Goal: Task Accomplishment & Management: Manage account settings

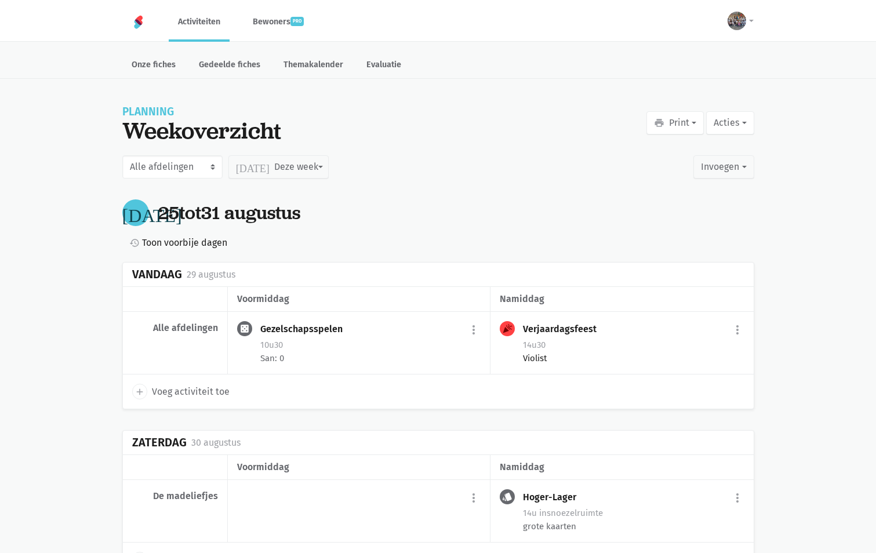
click at [612, 352] on div "Violist" at bounding box center [633, 358] width 221 height 13
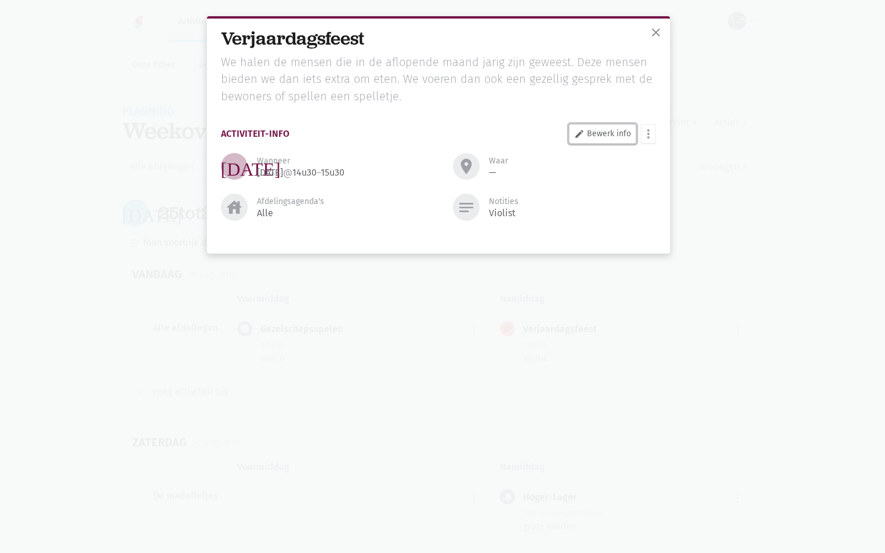
click at [596, 132] on link "edit Bewerk info" at bounding box center [602, 134] width 67 height 20
select select "14:30"
select select "15:30"
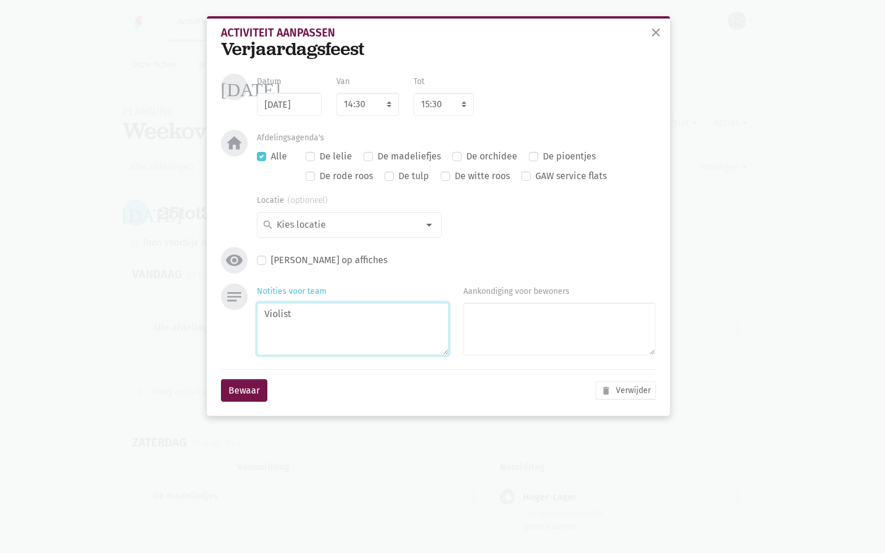
click at [328, 328] on textarea "Violist" at bounding box center [353, 329] width 192 height 53
type textarea "Violist san"
click at [245, 398] on button "Bewaar" at bounding box center [244, 390] width 46 height 23
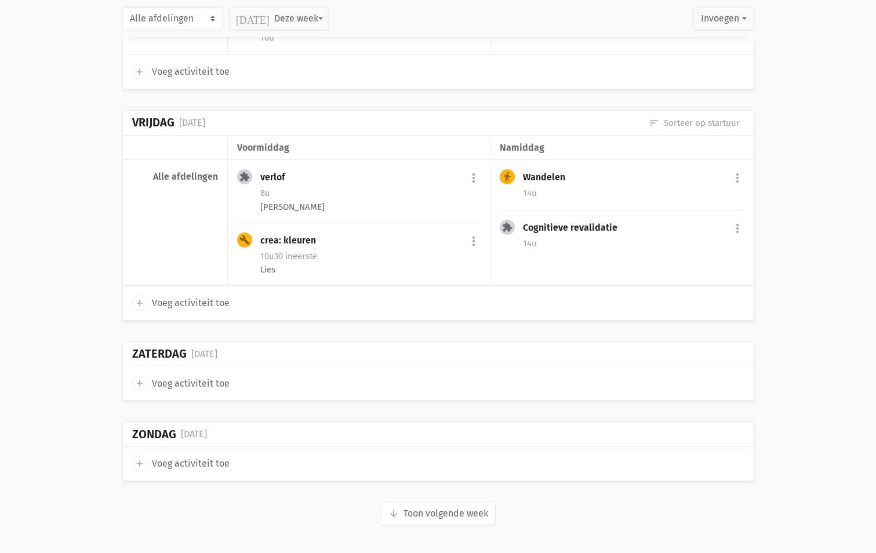
scroll to position [1937, 0]
click at [452, 514] on button "arrow_downward Week wordt geladen Toon volgende week" at bounding box center [438, 513] width 115 height 23
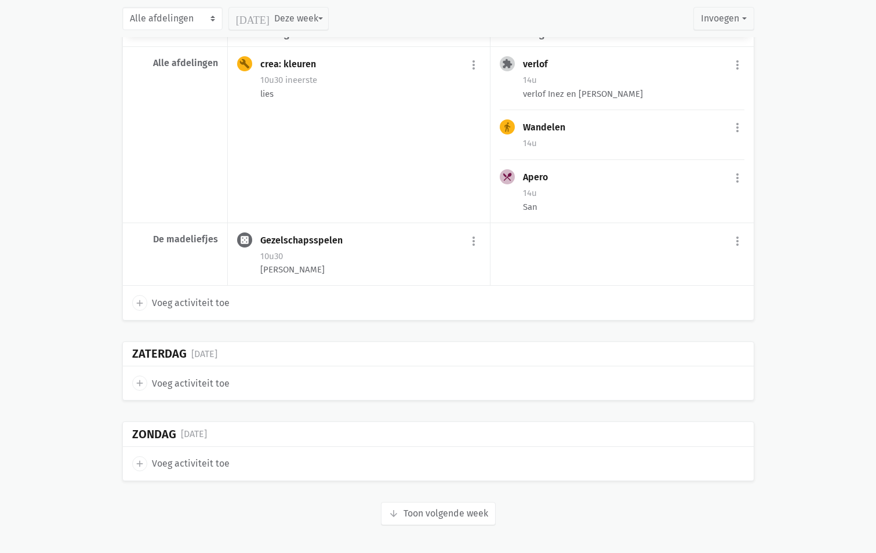
scroll to position [3759, 0]
click at [453, 510] on button "arrow_downward Week wordt geladen Toon volgende week" at bounding box center [438, 513] width 115 height 23
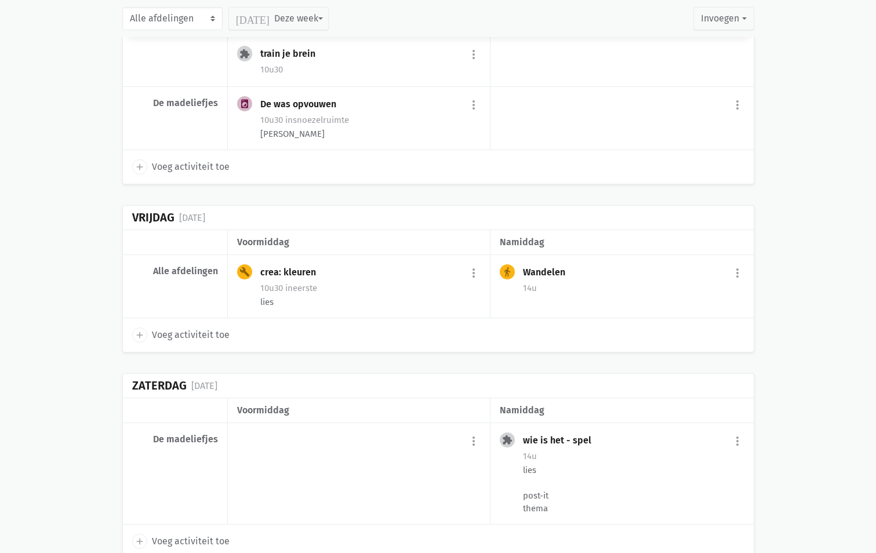
scroll to position [5582, 0]
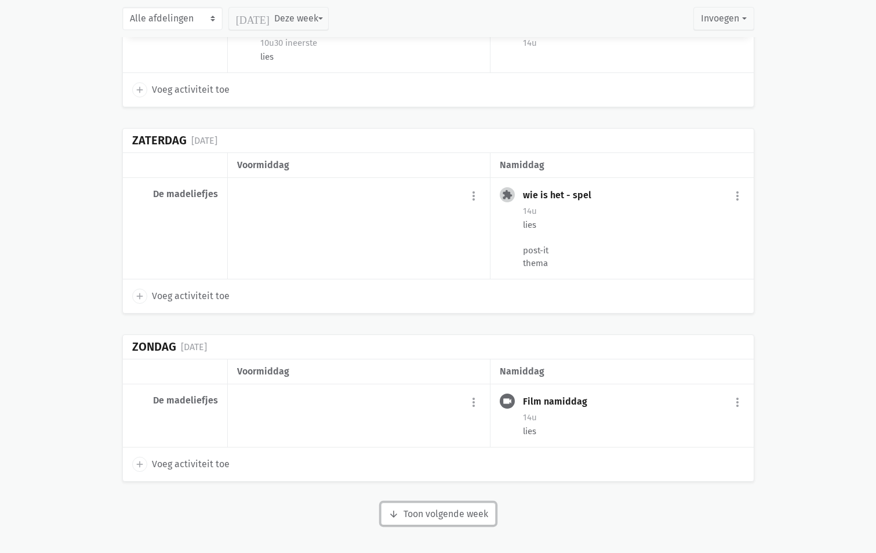
click at [421, 509] on button "arrow_downward Week wordt geladen Toon volgende week" at bounding box center [438, 514] width 115 height 23
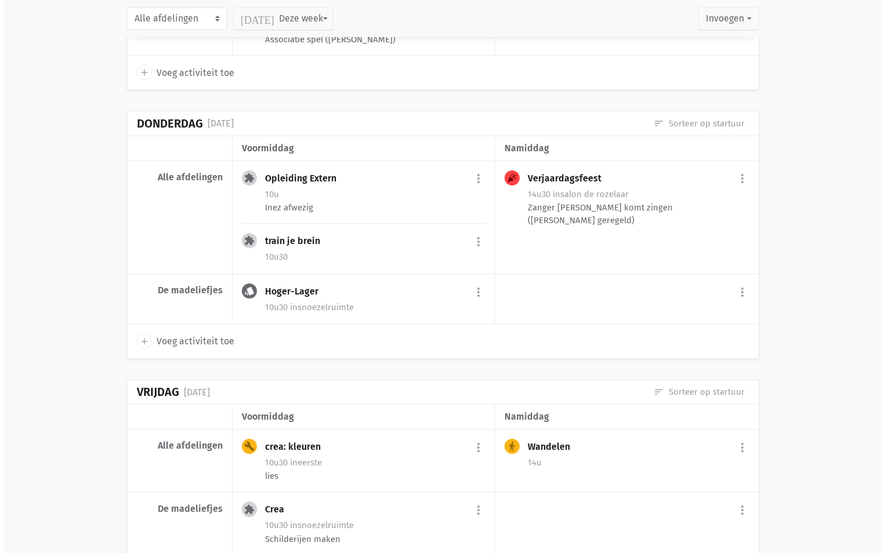
scroll to position [6857, 0]
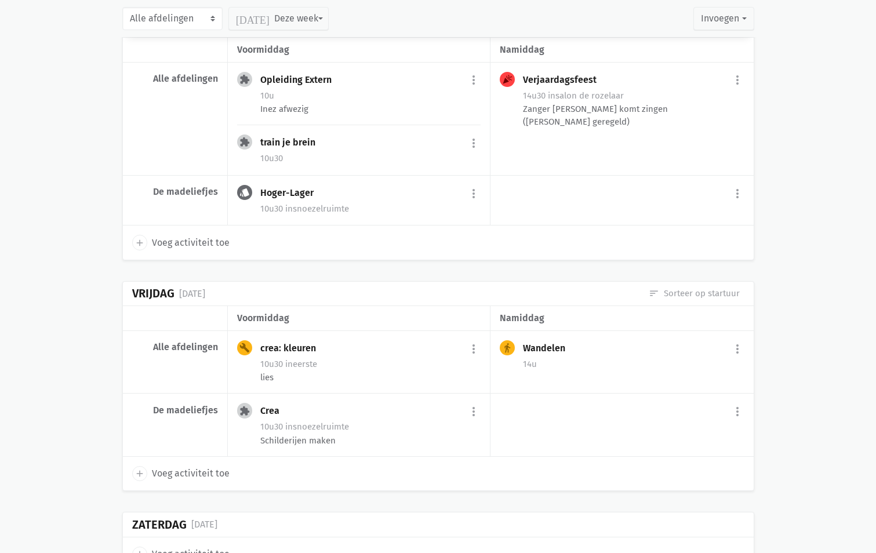
click at [185, 250] on span "Voeg activiteit toe" at bounding box center [191, 242] width 78 height 15
select select "14:00"
select select "15:00"
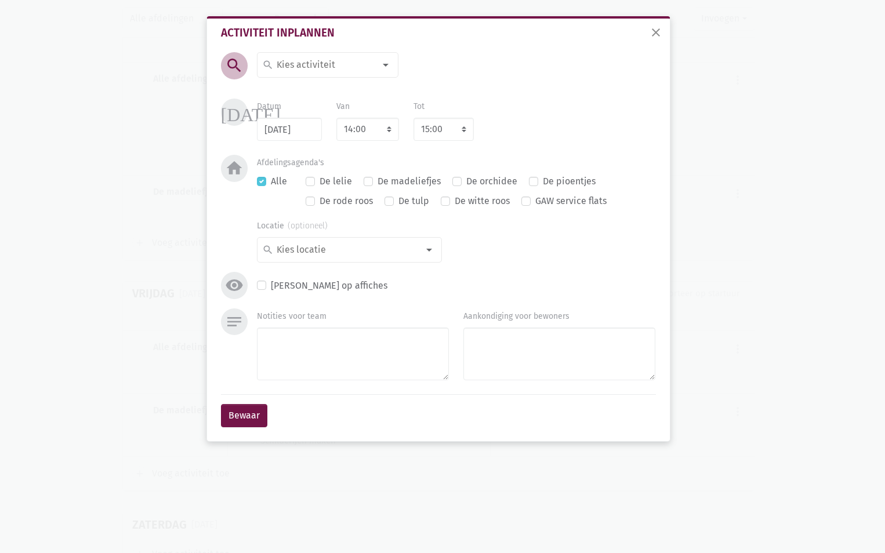
click at [370, 59] on input at bounding box center [325, 64] width 100 height 15
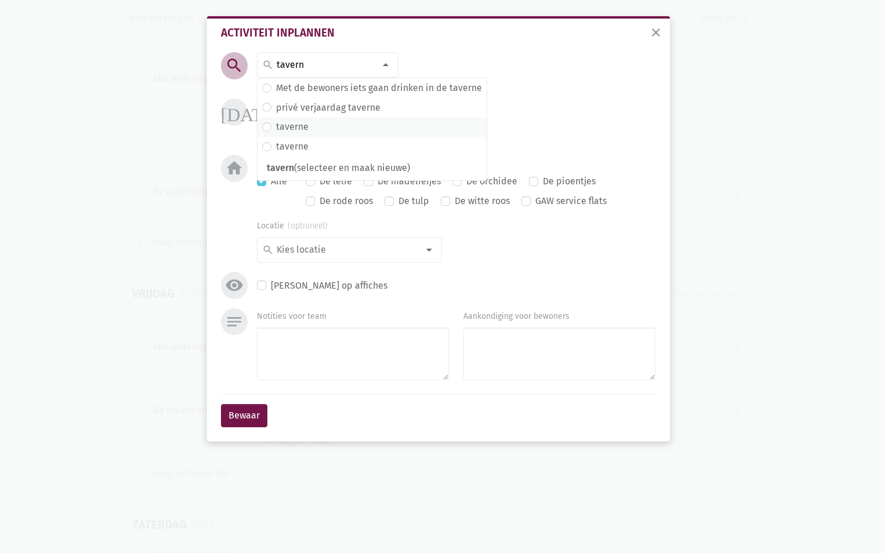
type input "tavern"
click at [285, 132] on label "taverne" at bounding box center [292, 126] width 32 height 15
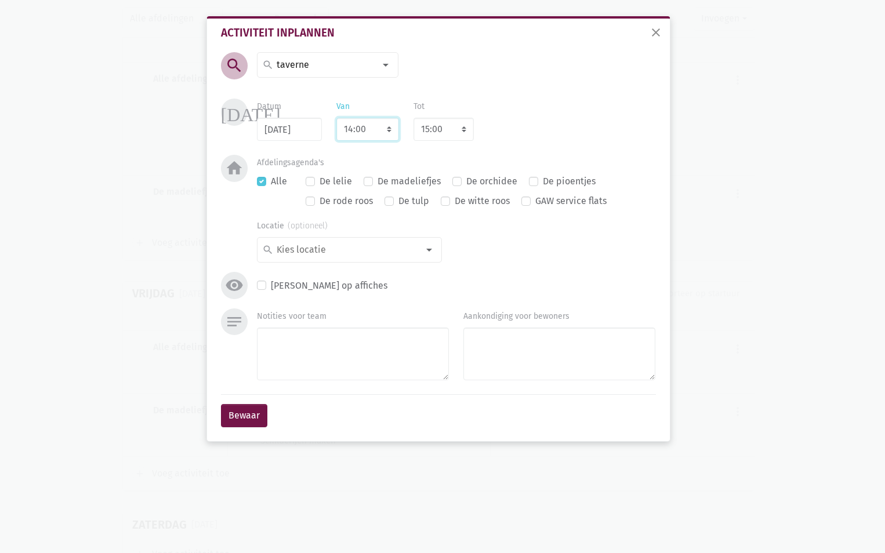
click at [382, 130] on select "7:00 7:15 7:30 7:45 8:00 8:15 8:30 8:45 9:00 9:15 9:30 9:45 10:00 10:15 10:30 1…" at bounding box center [367, 129] width 63 height 23
select select "13:00"
click at [336, 118] on select "7:00 7:15 7:30 7:45 8:00 8:15 8:30 8:45 9:00 9:15 9:30 9:45 10:00 10:15 10:30 1…" at bounding box center [367, 129] width 63 height 23
select select "14:00"
click at [297, 239] on div "search" at bounding box center [349, 250] width 185 height 26
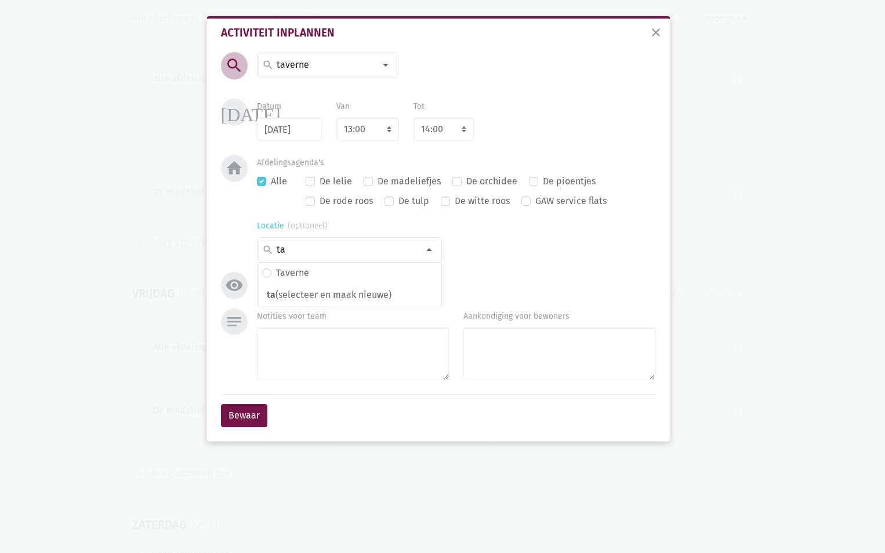
type input "ta"
click at [364, 66] on input at bounding box center [325, 64] width 100 height 15
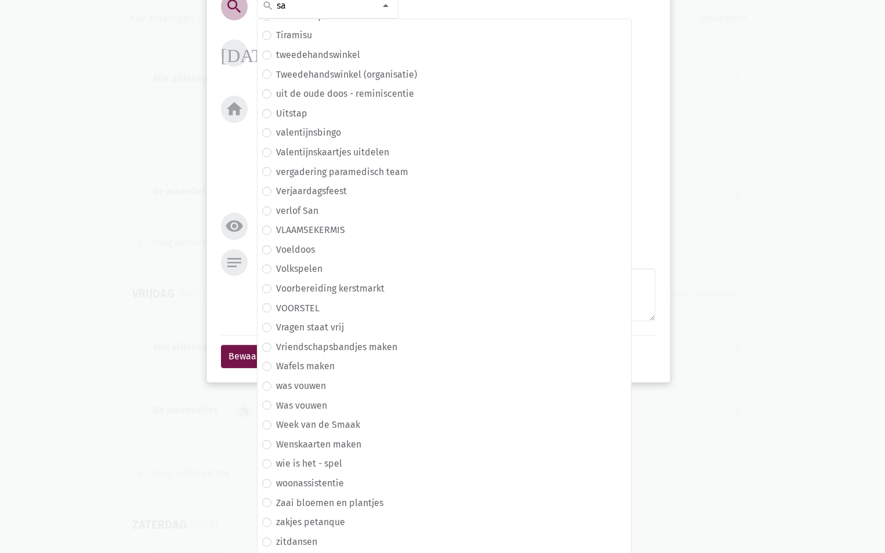
scroll to position [0, 0]
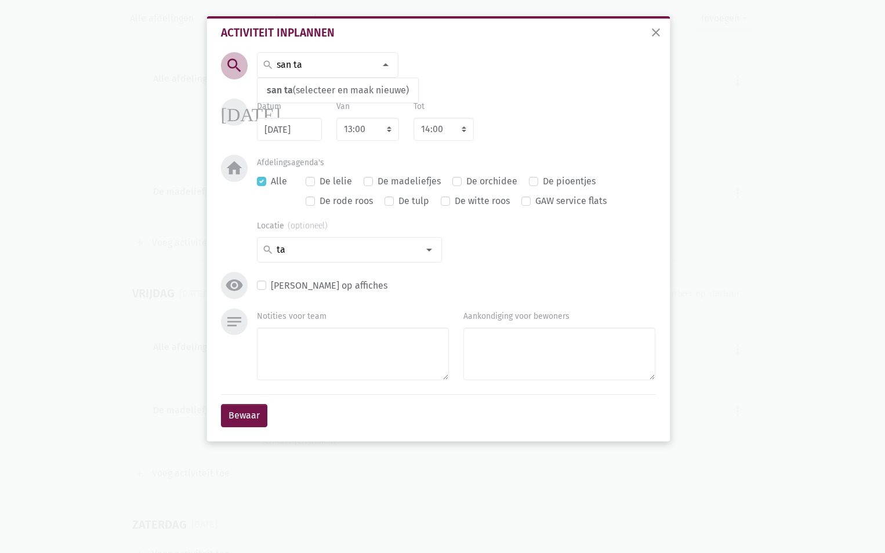
drag, startPoint x: 319, startPoint y: 62, endPoint x: 243, endPoint y: 64, distance: 75.4
click at [251, 64] on div "search [GEOGRAPHIC_DATA] search [GEOGRAPHIC_DATA] (selecteer en maak nieuwe) Ty…" at bounding box center [309, 74] width 207 height 44
click at [359, 66] on input "san ta" at bounding box center [325, 64] width 100 height 15
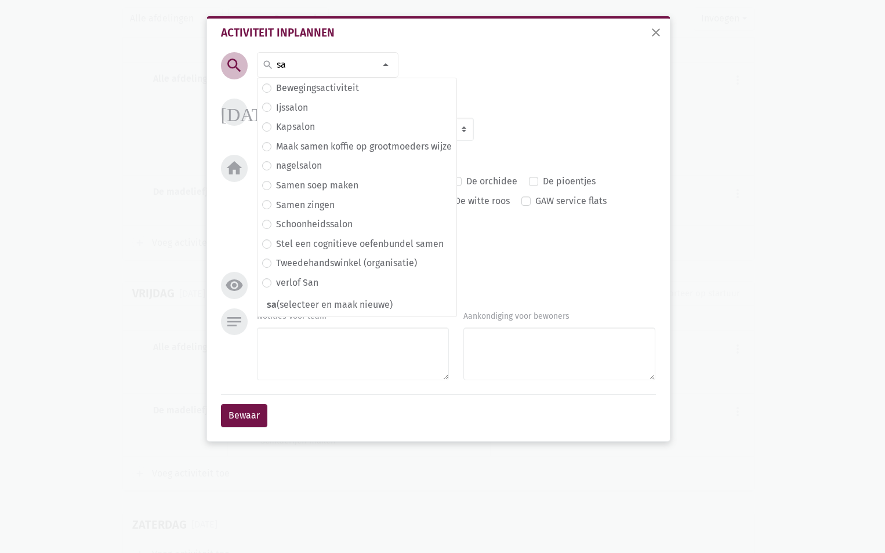
type input "s"
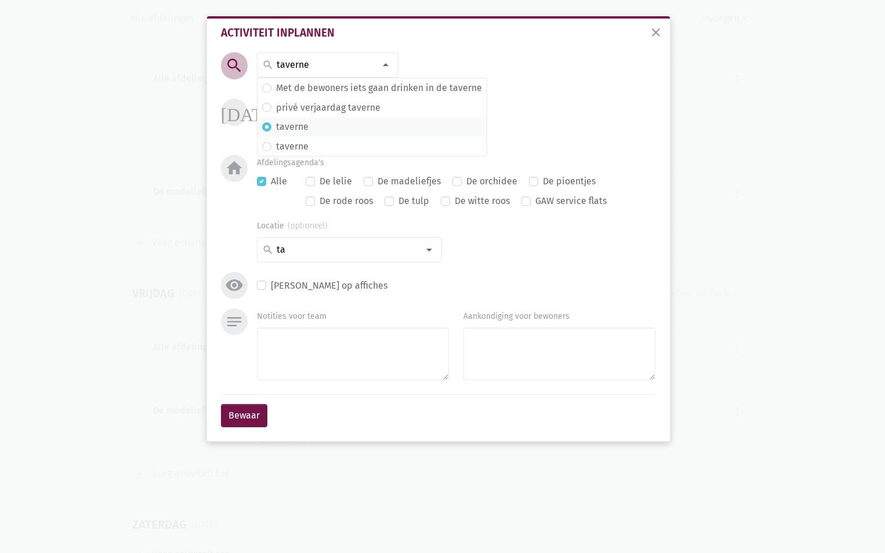
type input "taverne"
click at [350, 349] on textarea "Notities voor team" at bounding box center [353, 354] width 192 height 53
click at [373, 102] on div "Van 7:00 7:15 7:30 7:45 8:00 8:15 8:30 8:45 9:00 9:15 9:30 9:45 10:00 10:15 10:…" at bounding box center [367, 120] width 63 height 42
click at [369, 125] on select "7:00 7:15 7:30 7:45 8:00 8:15 8:30 8:45 9:00 9:15 9:30 9:45 10:00 10:15 10:30 1…" at bounding box center [367, 129] width 63 height 23
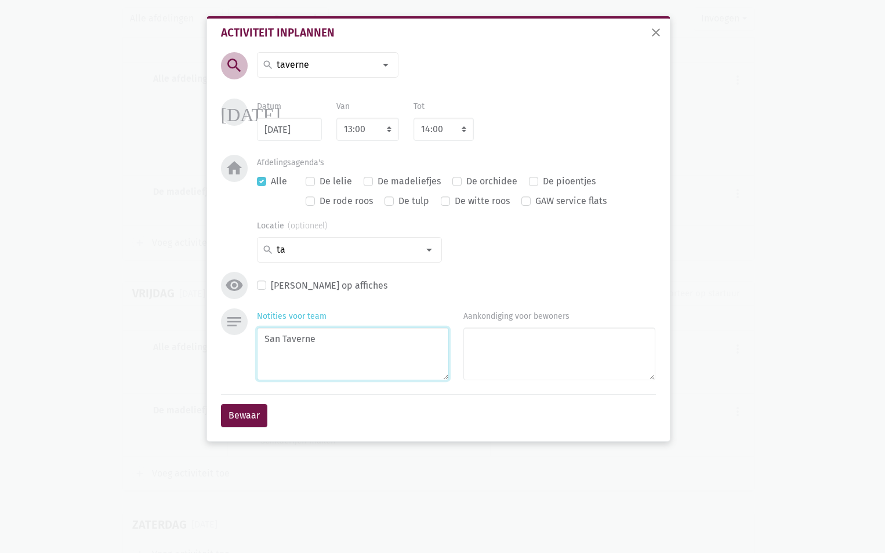
click at [393, 339] on textarea "San Taverne" at bounding box center [353, 354] width 192 height 53
type textarea "San Taverne nm"
click at [223, 416] on button "Bewaar" at bounding box center [244, 415] width 46 height 23
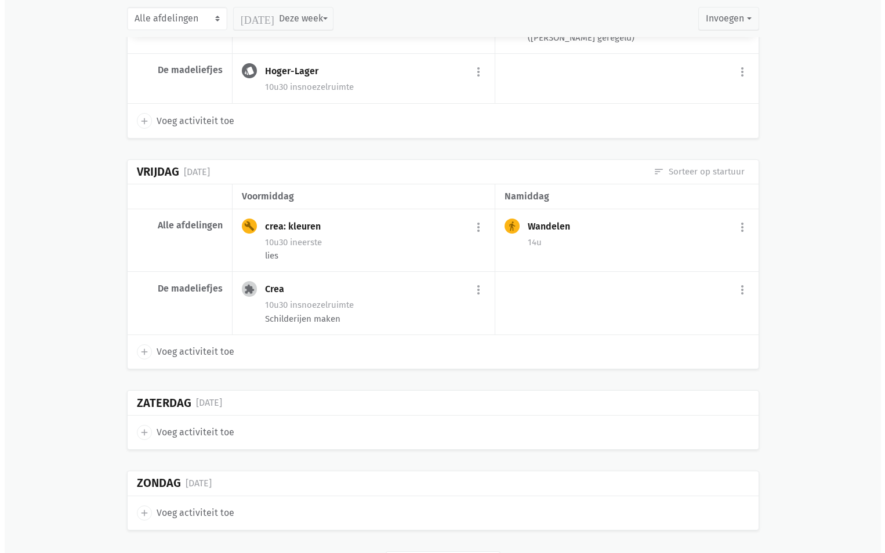
scroll to position [7067, 0]
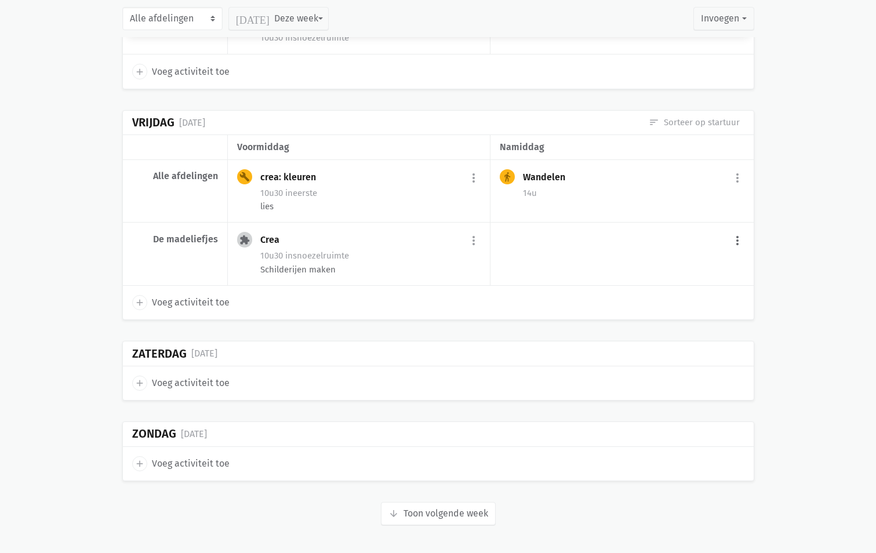
click at [740, 234] on button "more_vert" at bounding box center [737, 241] width 14 height 22
click at [701, 272] on link "add Voeg activiteit toe" at bounding box center [688, 270] width 114 height 20
select select "14:00"
select select "15:00"
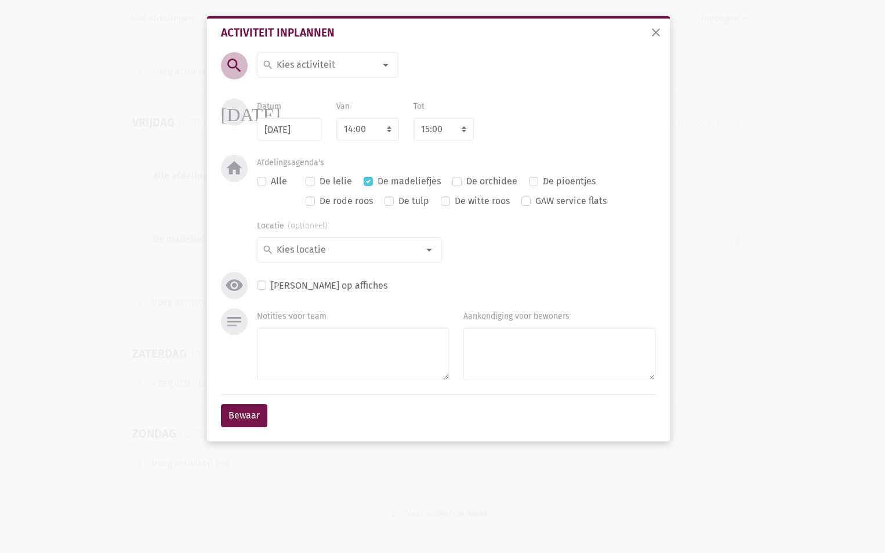
click at [276, 57] on div "search" at bounding box center [327, 65] width 141 height 26
type input "breien"
click at [323, 86] on label "Crea: handwerk breien en haken" at bounding box center [344, 88] width 136 height 15
click at [293, 248] on input at bounding box center [346, 249] width 143 height 15
type input "sa"
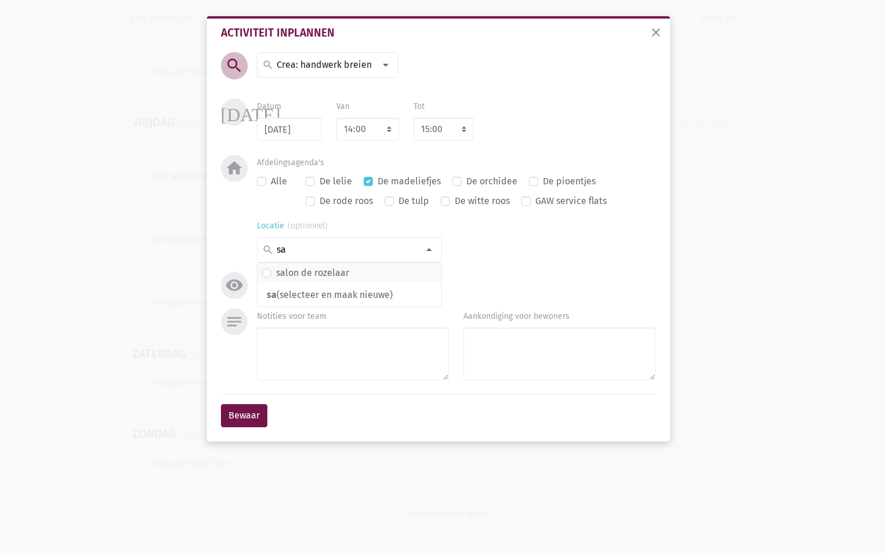
click at [341, 272] on label "salon de rozelaar" at bounding box center [312, 272] width 73 height 15
click at [259, 419] on button "Bewaar" at bounding box center [244, 415] width 46 height 23
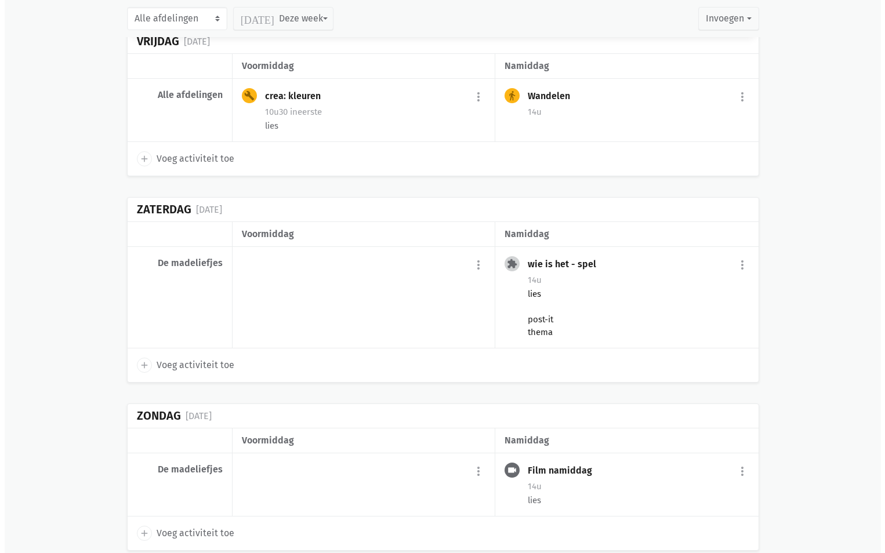
scroll to position [5296, 0]
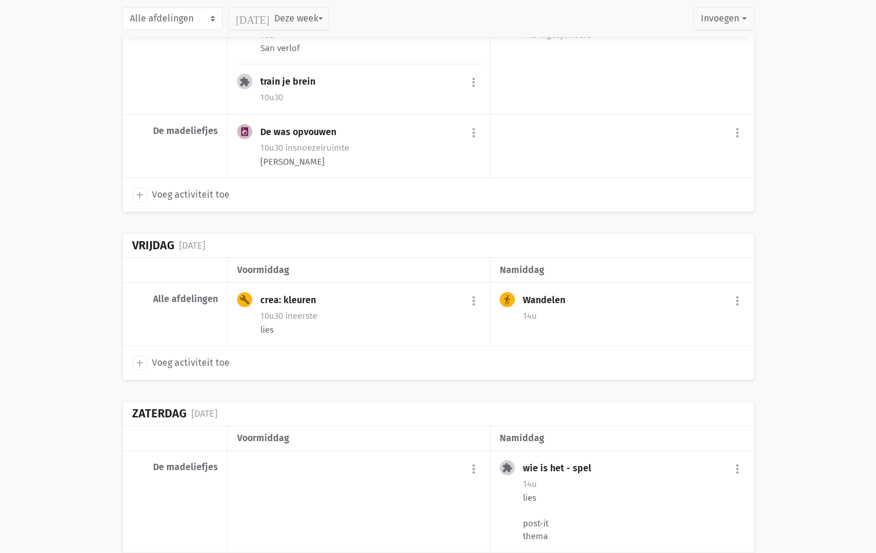
click at [152, 370] on span "Voeg activiteit toe" at bounding box center [191, 362] width 78 height 15
select select "14:00"
select select "15:00"
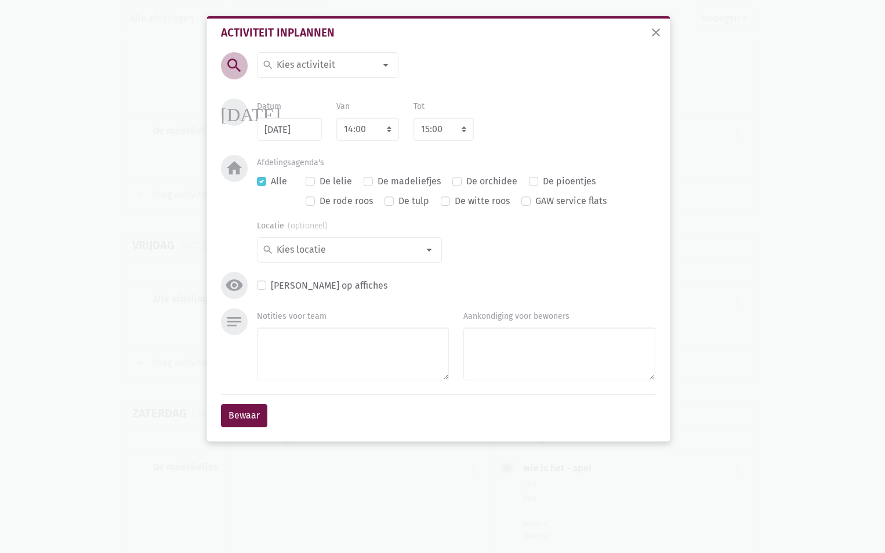
click at [315, 77] on div "search [DATE] 2de handswinkel [GEOGRAPHIC_DATA] administratie adventkransen mak…" at bounding box center [327, 74] width 141 height 44
click at [312, 74] on div "search" at bounding box center [327, 65] width 141 height 26
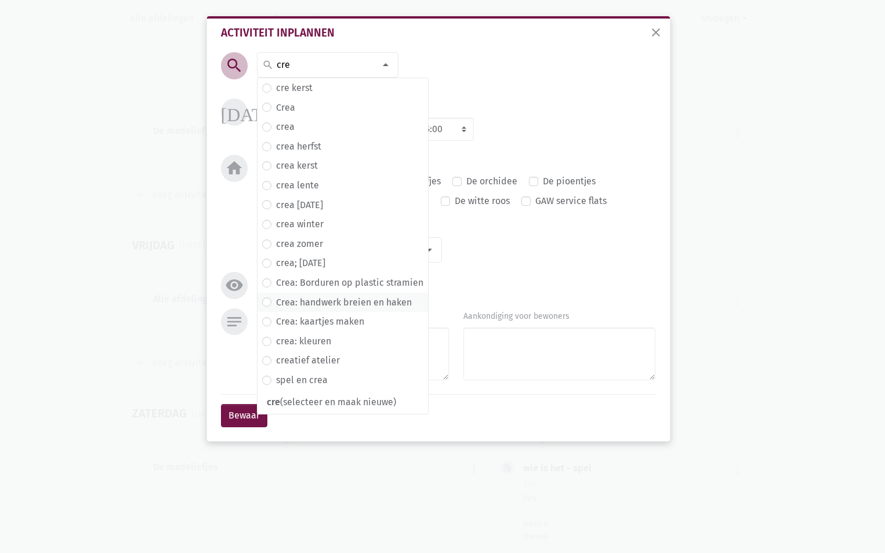
type input "cre"
click at [345, 301] on label "Crea: handwerk breien en haken" at bounding box center [344, 302] width 136 height 15
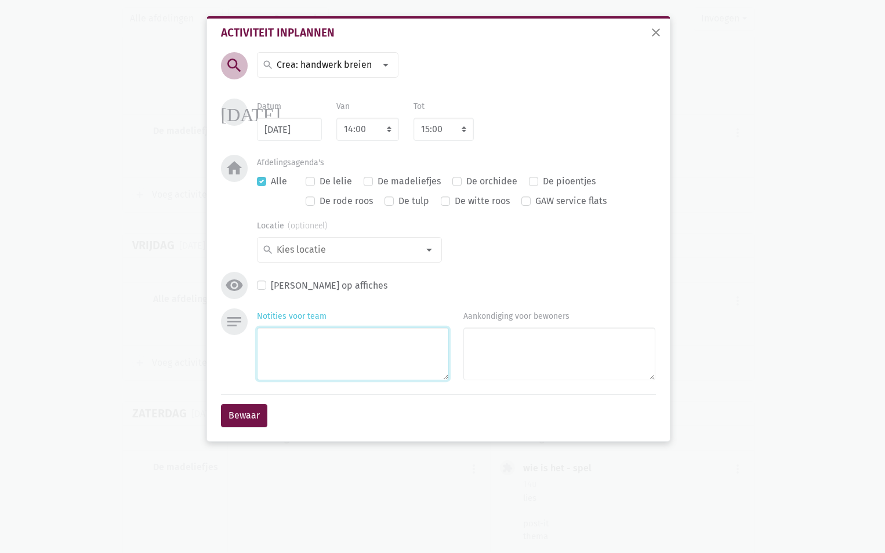
click at [289, 357] on textarea "Notities voor team" at bounding box center [353, 354] width 192 height 53
click at [315, 246] on input at bounding box center [346, 249] width 143 height 15
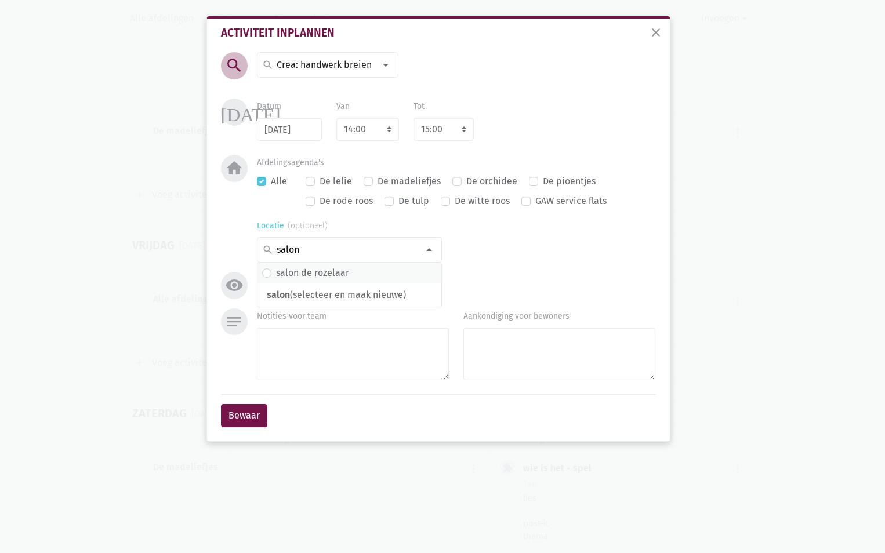
type input "salon"
click at [333, 276] on label "salon de rozelaar" at bounding box center [312, 272] width 73 height 15
click at [246, 406] on button "Bewaar" at bounding box center [244, 415] width 46 height 23
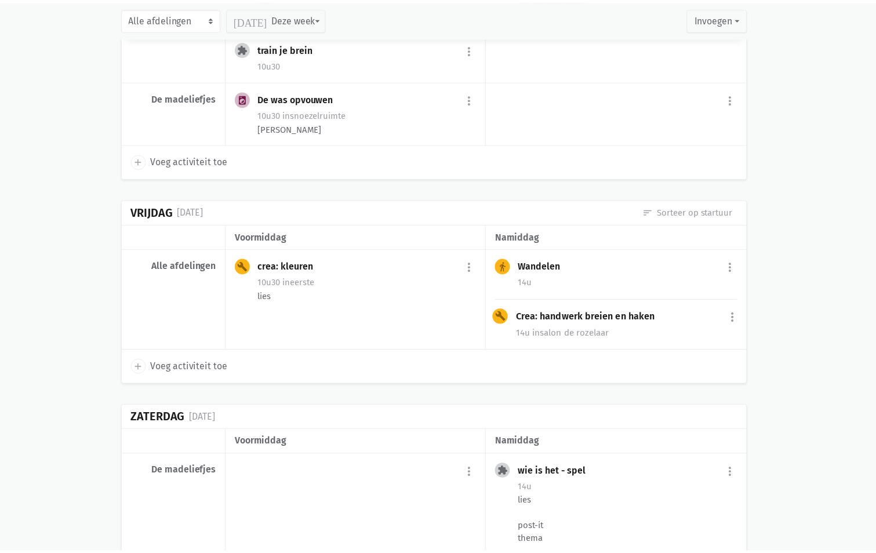
scroll to position [5304, 0]
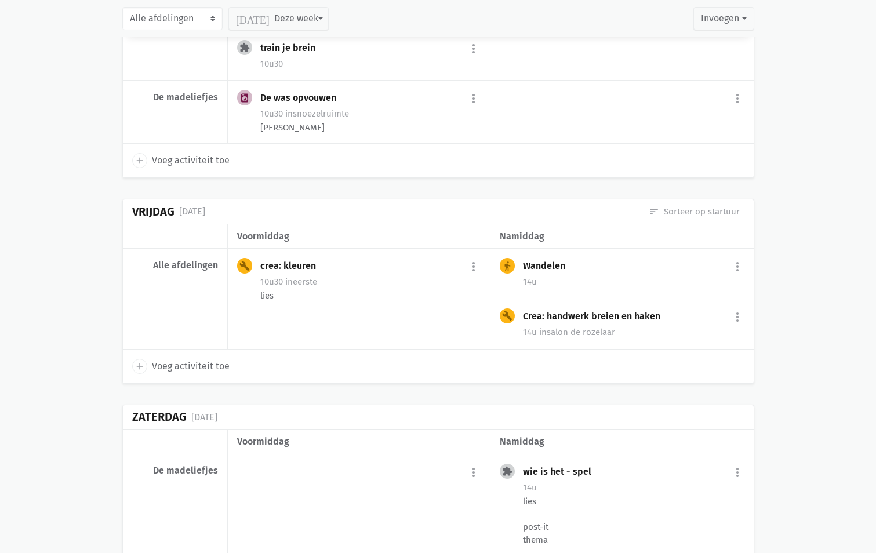
click at [194, 374] on span "Voeg activiteit toe" at bounding box center [191, 366] width 78 height 15
select select "14:00"
select select "15:00"
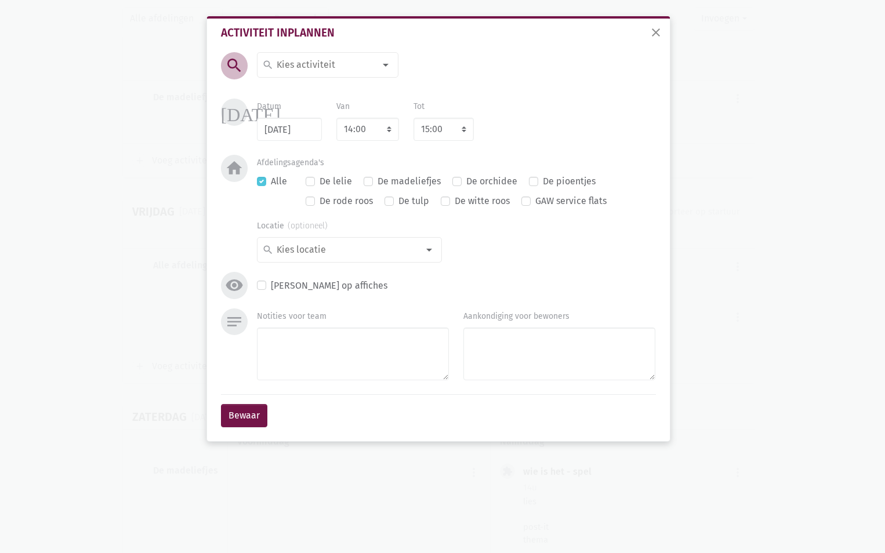
drag, startPoint x: 396, startPoint y: 83, endPoint x: 369, endPoint y: 35, distance: 55.6
click at [396, 82] on div "search [DATE] 2de handswinkel [GEOGRAPHIC_DATA] administratie adventkransen mak…" at bounding box center [327, 74] width 141 height 44
click at [373, 64] on input at bounding box center [325, 64] width 100 height 15
click at [388, 60] on div at bounding box center [385, 64] width 23 height 23
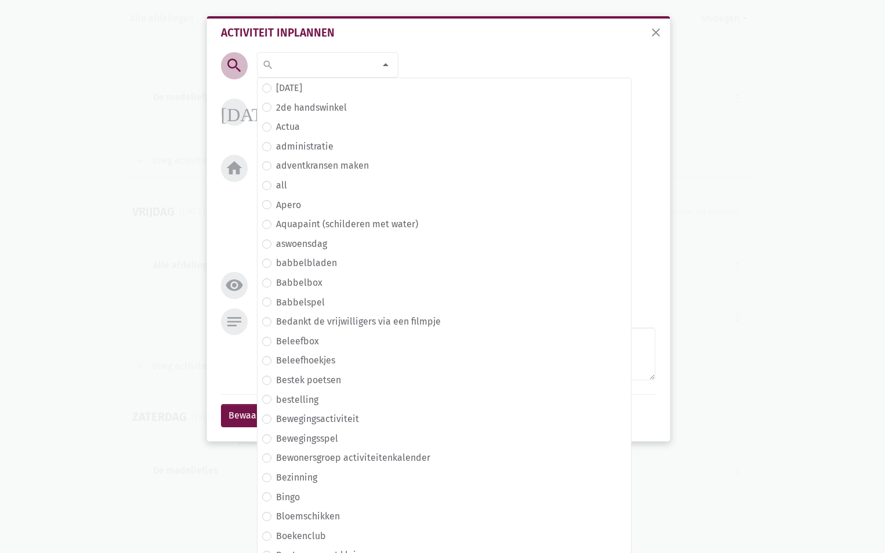
click at [289, 64] on input at bounding box center [325, 64] width 100 height 15
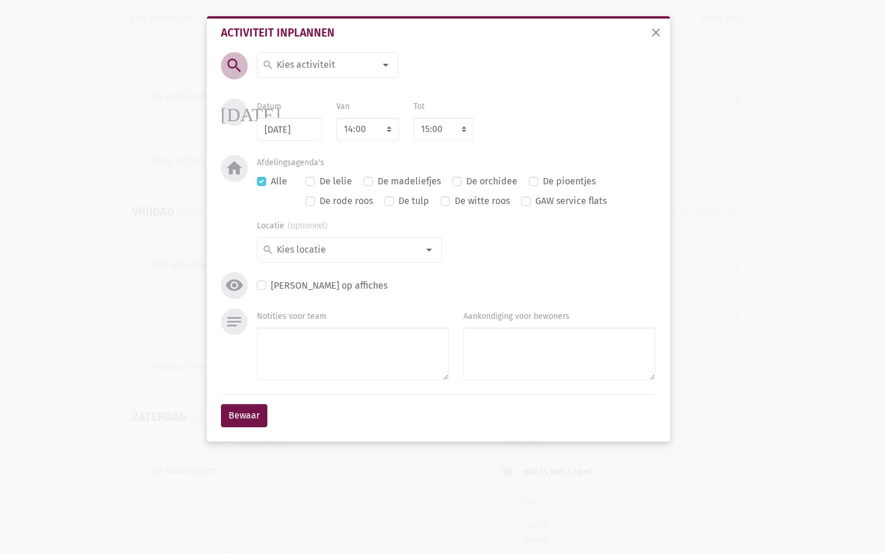
click at [347, 70] on input at bounding box center [325, 64] width 100 height 15
type input "Apero"
click at [655, 28] on span "close" at bounding box center [656, 33] width 14 height 14
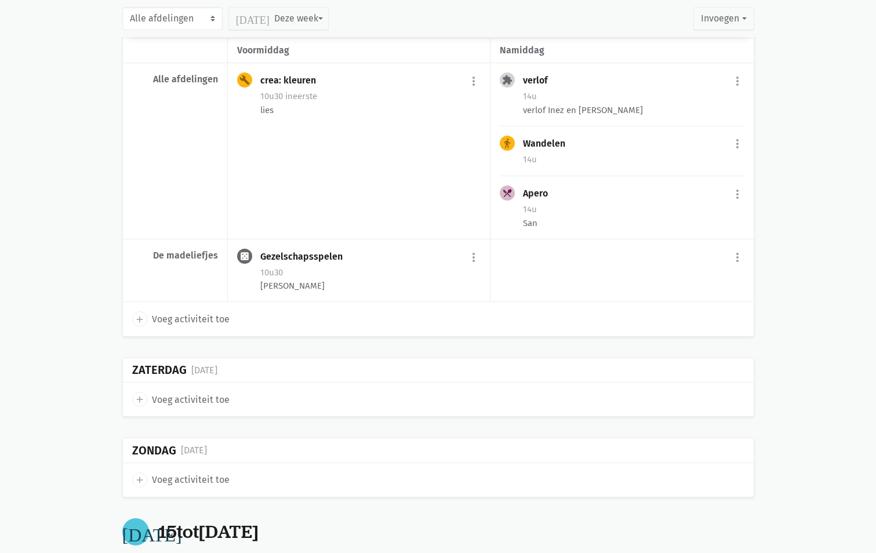
scroll to position [3623, 0]
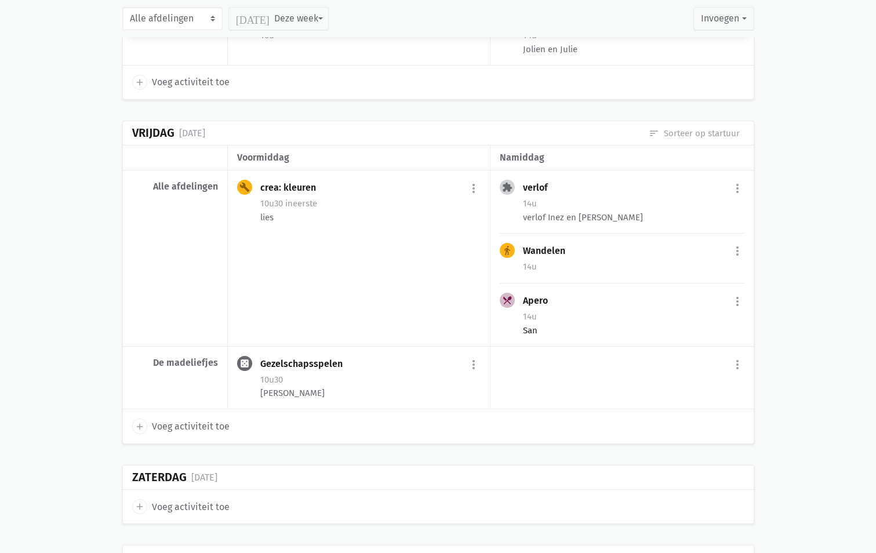
click at [548, 324] on div "14u" at bounding box center [633, 316] width 221 height 15
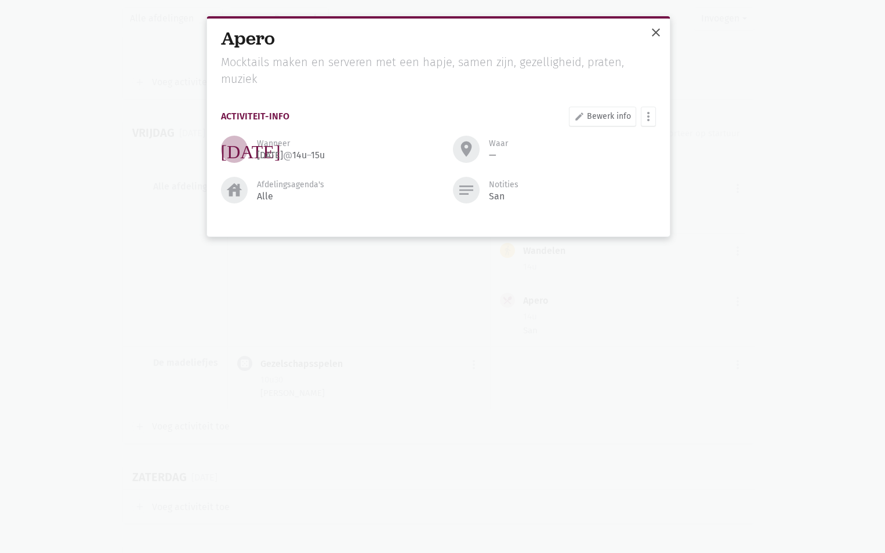
click at [658, 30] on span "close" at bounding box center [656, 33] width 14 height 14
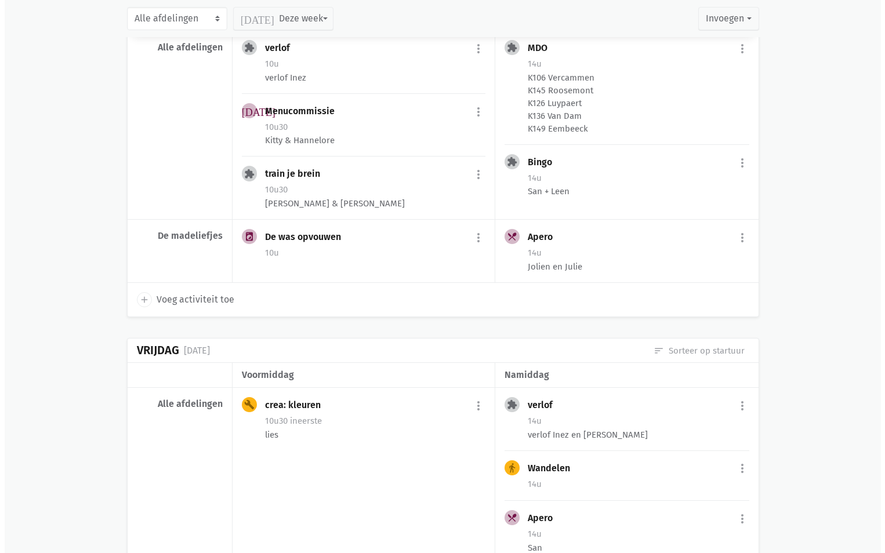
scroll to position [3275, 0]
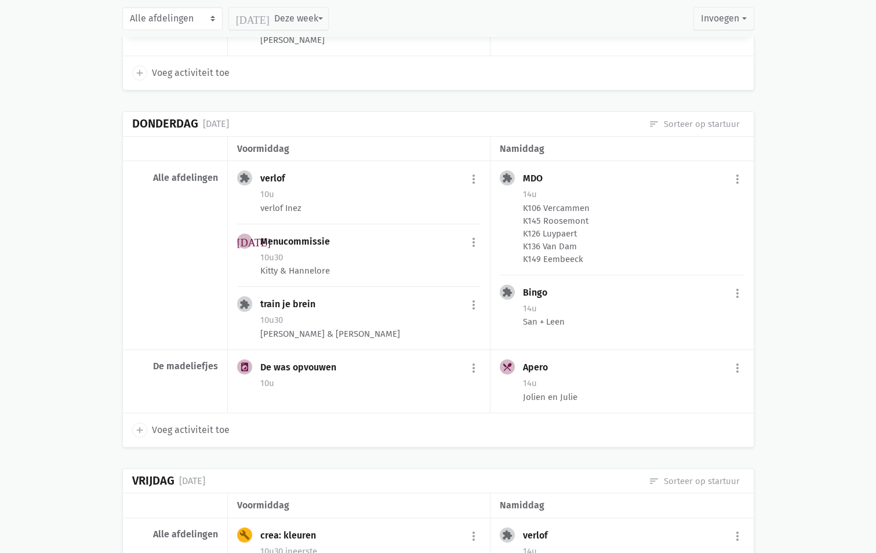
click at [572, 303] on div "Bingo more_vert edit Bewerk [PERSON_NAME] fiche [DATE] Plan opnieuw in content_…" at bounding box center [633, 294] width 221 height 19
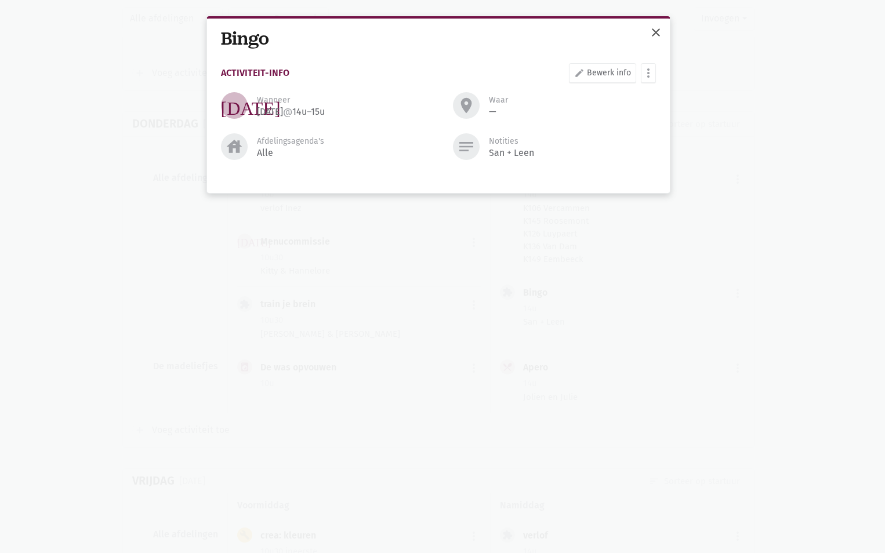
click at [657, 26] on span "close" at bounding box center [656, 33] width 14 height 14
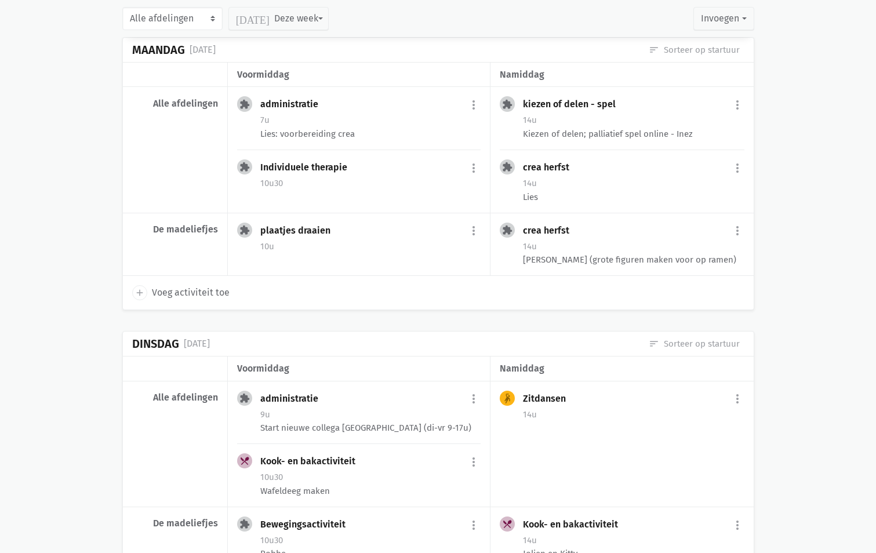
scroll to position [493, 0]
